Goal: Browse casually: Explore the website without a specific task or goal

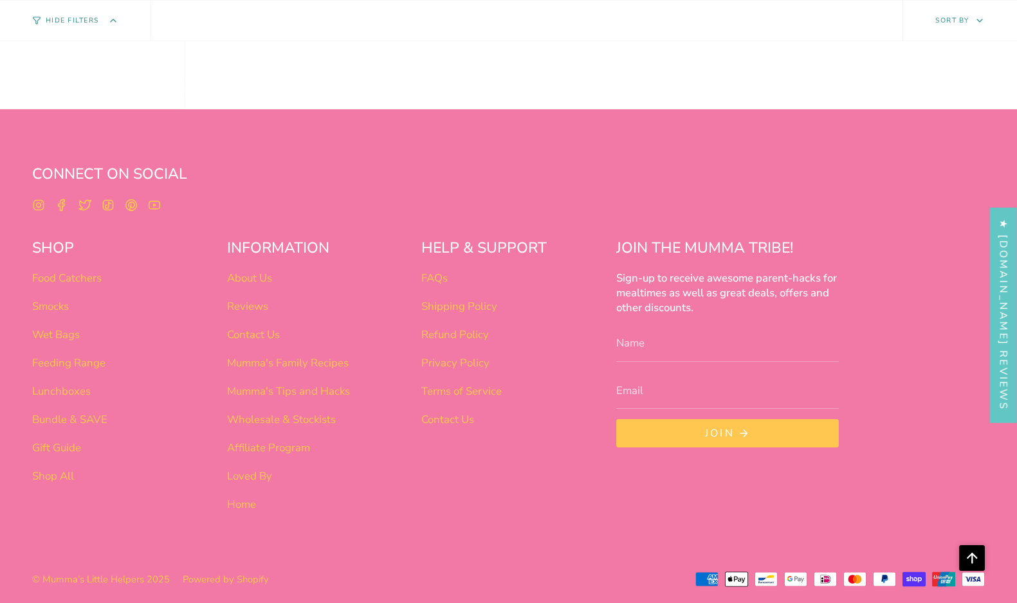
scroll to position [808, 0]
